Goal: Task Accomplishment & Management: Use online tool/utility

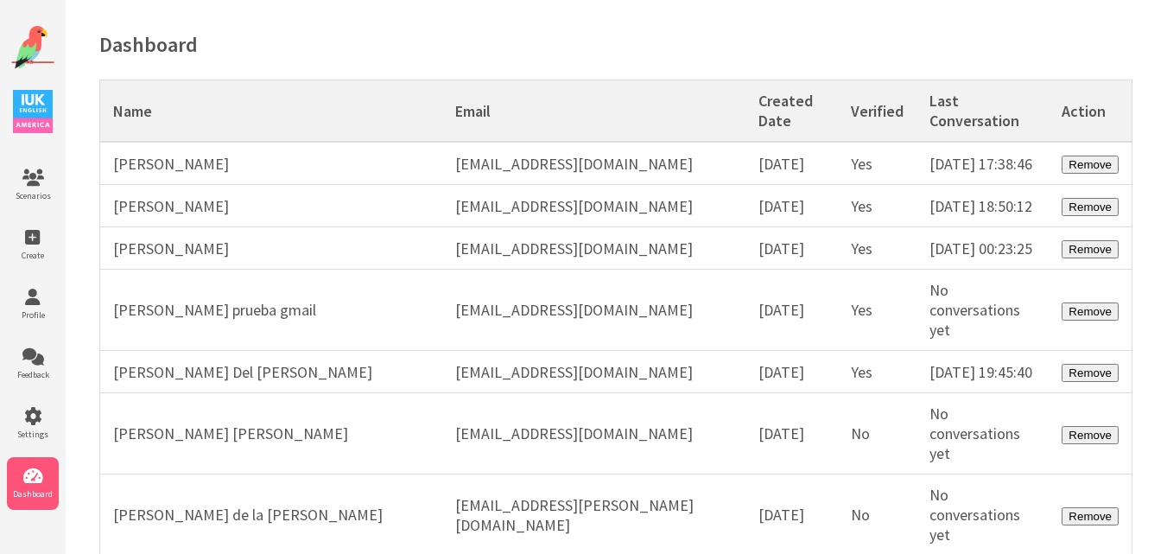
click at [41, 32] on img at bounding box center [32, 47] width 43 height 43
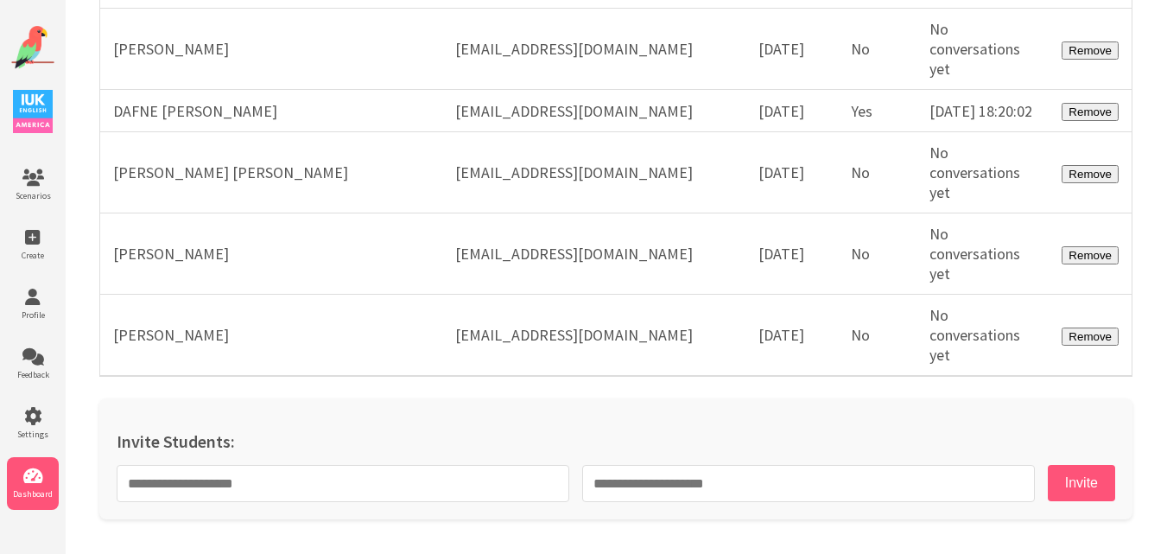
scroll to position [48879, 0]
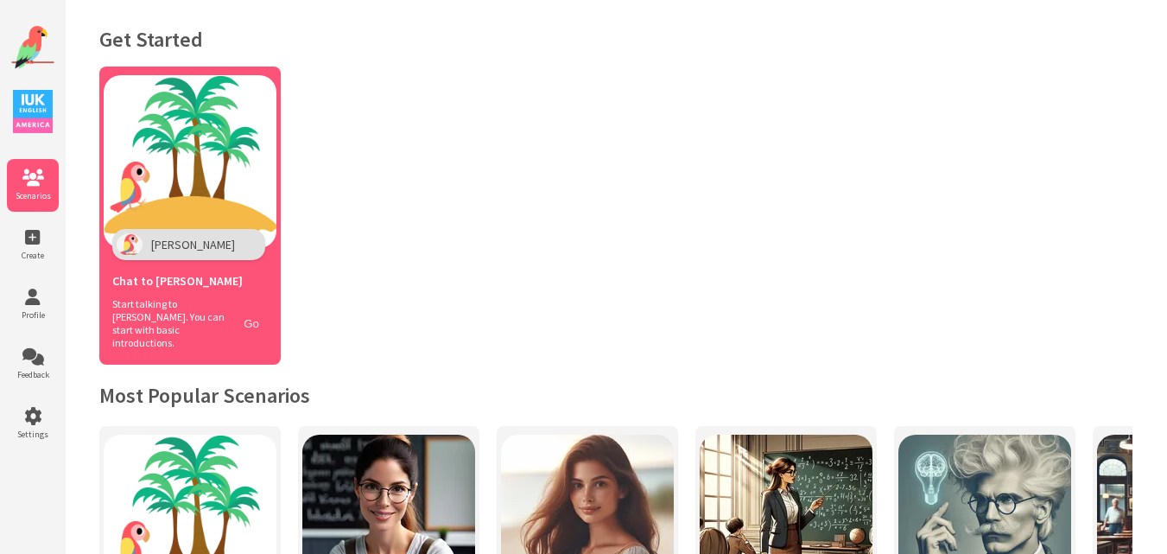
click at [242, 322] on button "Go" at bounding box center [251, 323] width 33 height 25
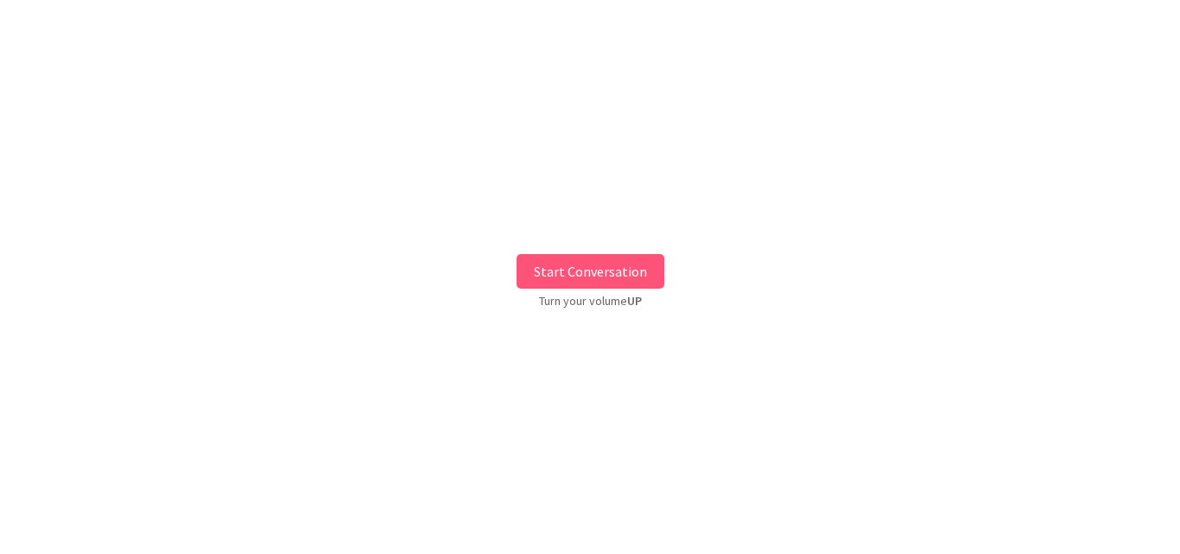
click at [599, 263] on button "Start Conversation" at bounding box center [591, 271] width 148 height 35
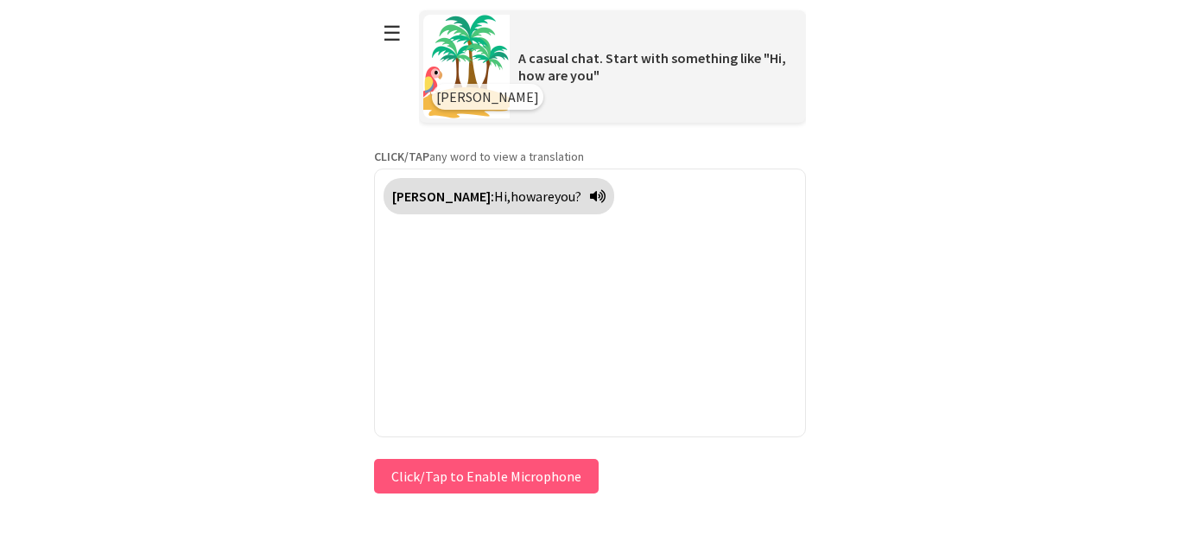
click at [433, 481] on button "Click/Tap to Enable Microphone" at bounding box center [486, 476] width 225 height 35
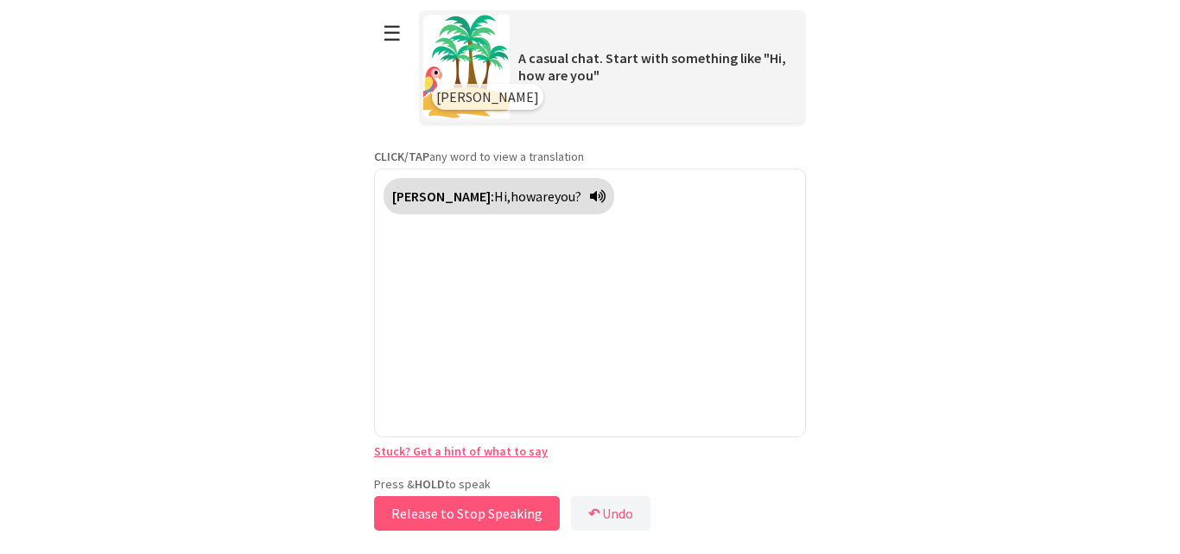
click at [450, 511] on button "Release to Stop Speaking" at bounding box center [467, 513] width 186 height 35
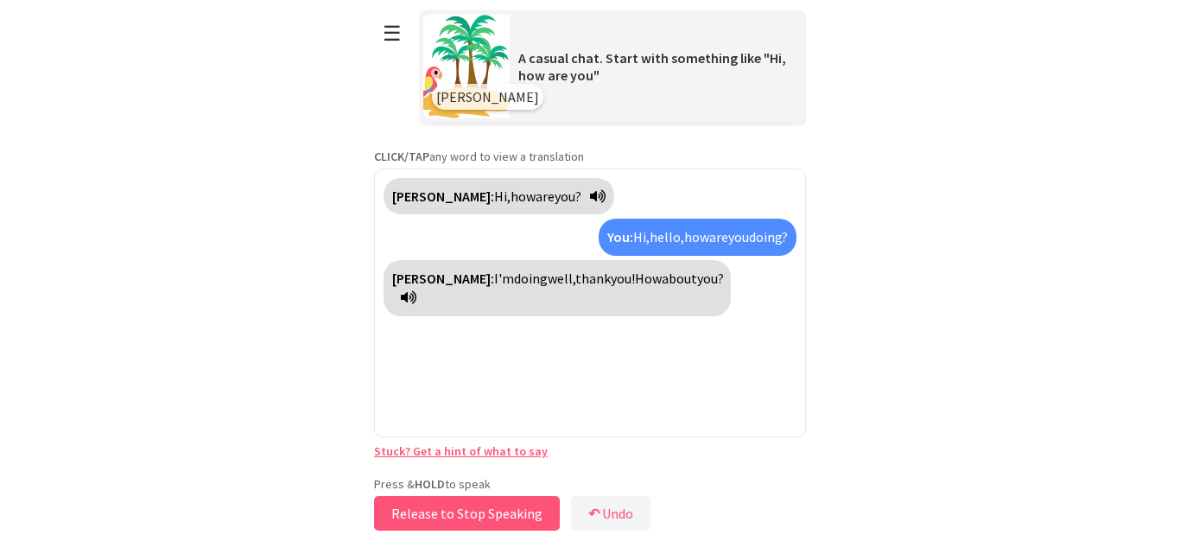
click at [450, 511] on button "Release to Stop Speaking" at bounding box center [467, 513] width 186 height 35
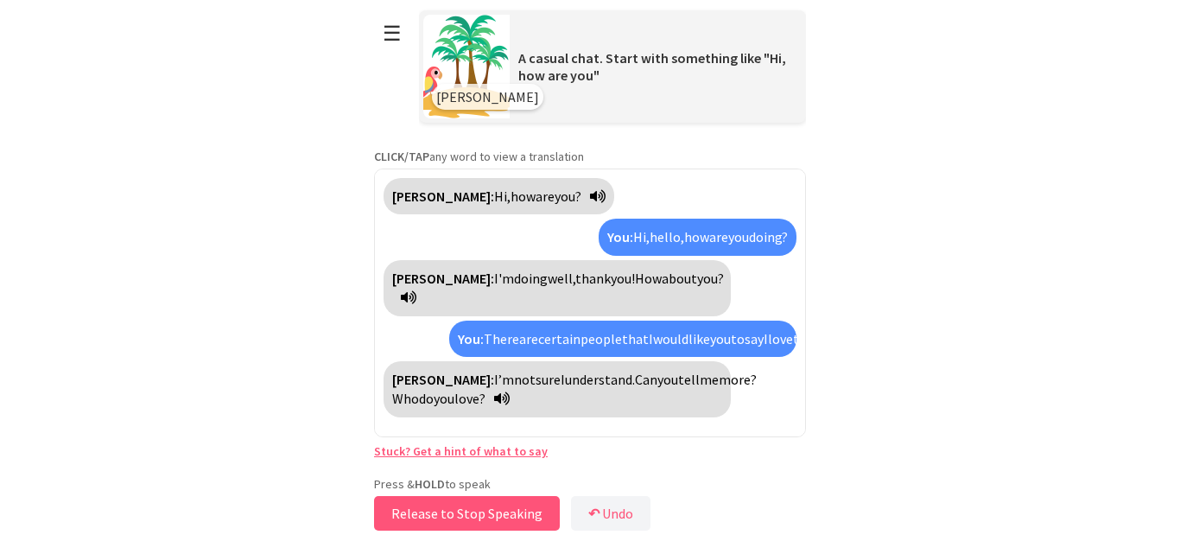
click at [480, 511] on button "Release to Stop Speaking" at bounding box center [467, 513] width 186 height 35
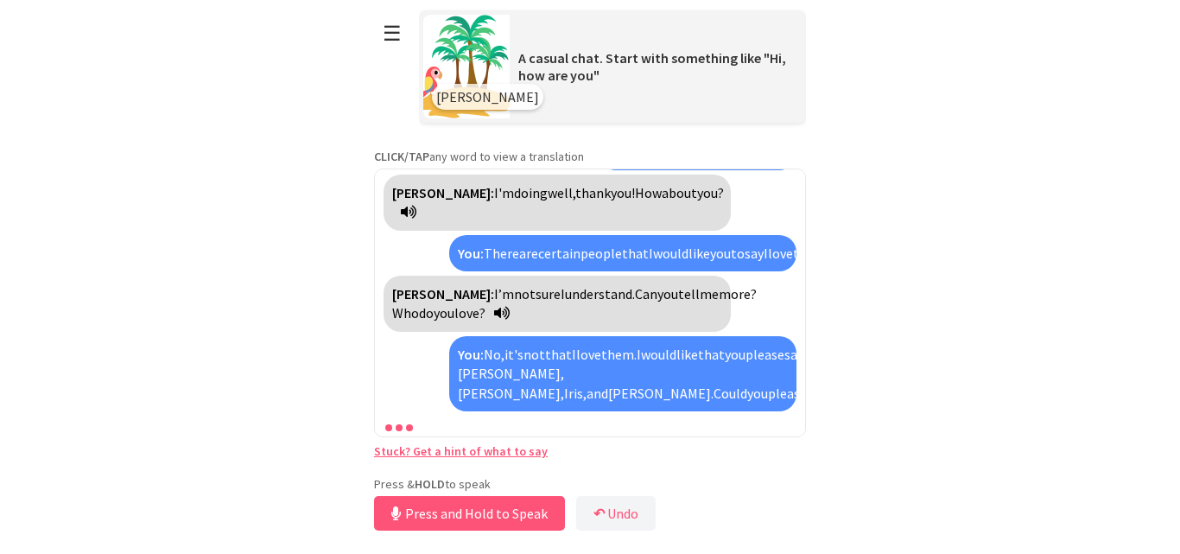
scroll to position [144, 0]
